Goal: Check status: Check status

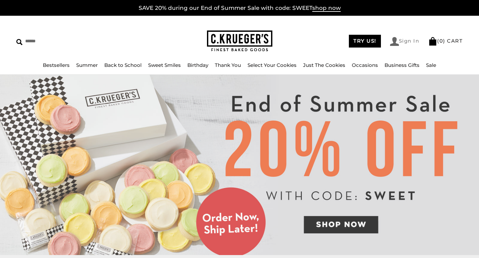
click at [406, 42] on link "Sign In" at bounding box center [404, 41] width 29 height 9
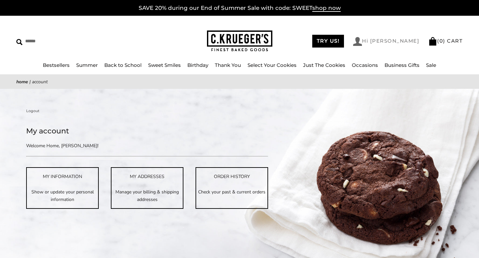
click at [410, 39] on link "Hi [PERSON_NAME]" at bounding box center [386, 41] width 66 height 9
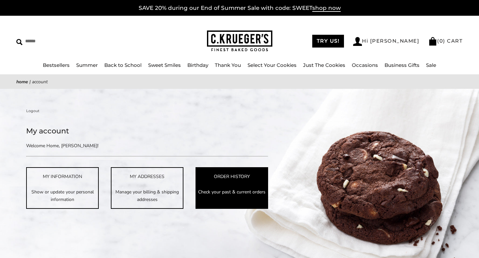
click at [241, 189] on p "Check your past & current orders" at bounding box center [231, 192] width 71 height 8
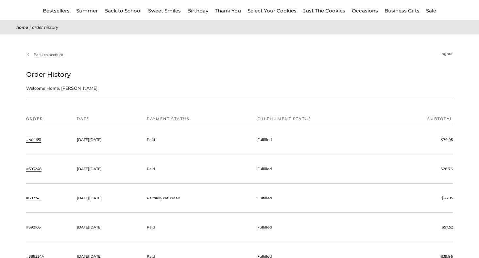
click at [38, 139] on link "#404651" at bounding box center [33, 139] width 15 height 6
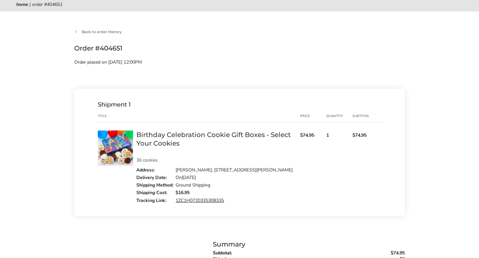
scroll to position [80, 0]
